Goal: Go to known website: Access a specific website the user already knows

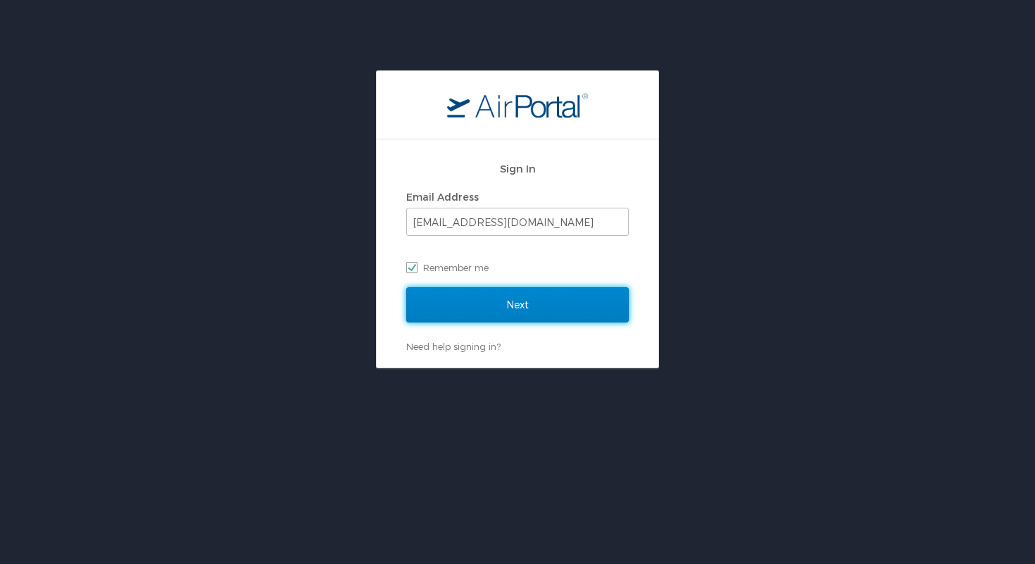
click at [529, 305] on input "Next" at bounding box center [517, 304] width 222 height 35
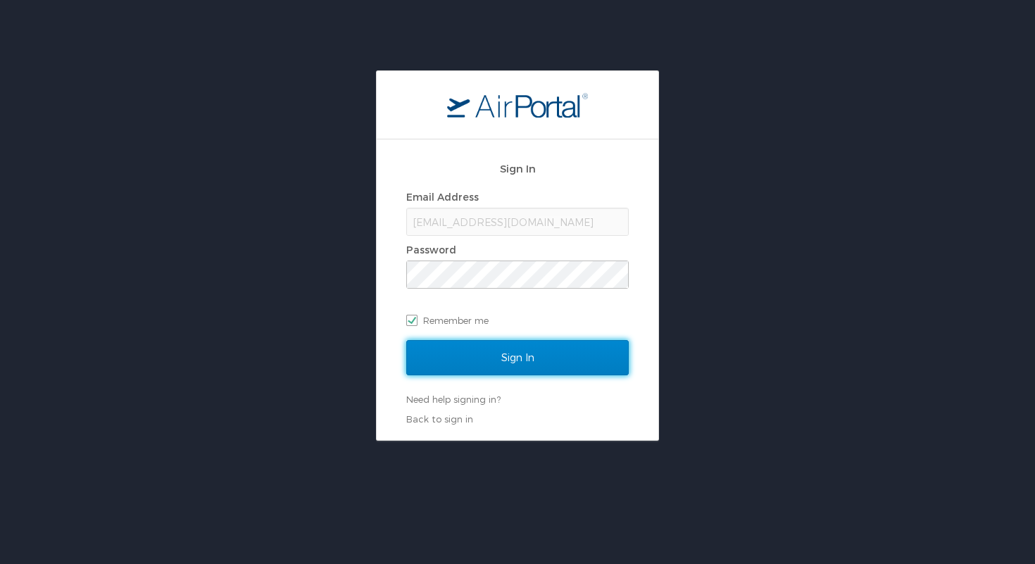
click at [524, 357] on input "Sign In" at bounding box center [517, 357] width 222 height 35
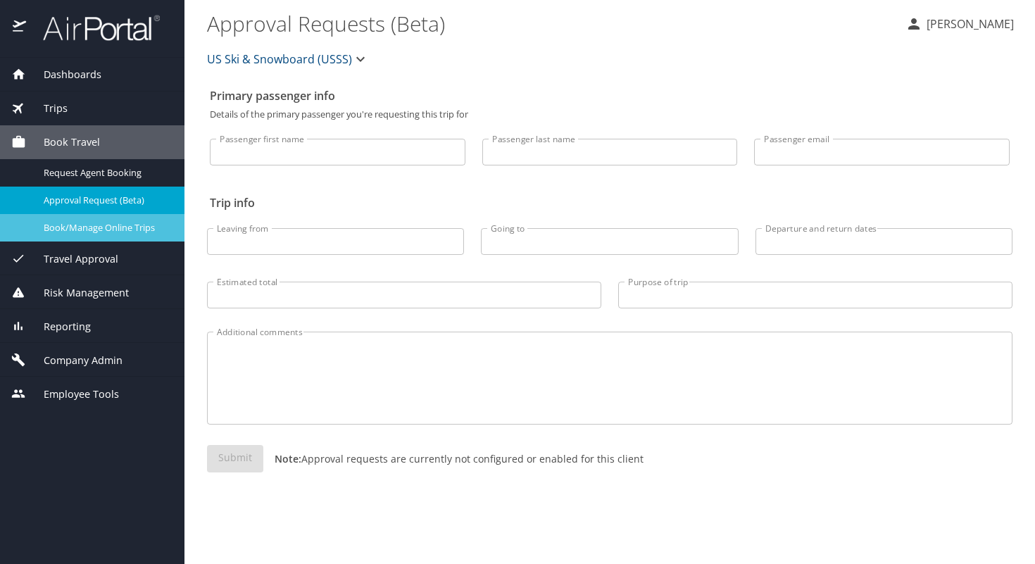
click at [95, 229] on span "Book/Manage Online Trips" at bounding box center [106, 227] width 124 height 13
